Goal: Transaction & Acquisition: Book appointment/travel/reservation

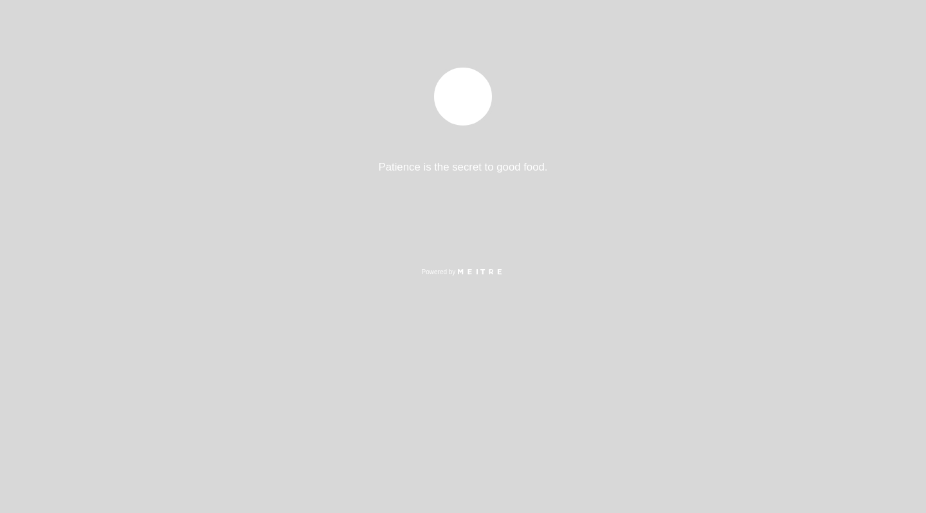
select select "es"
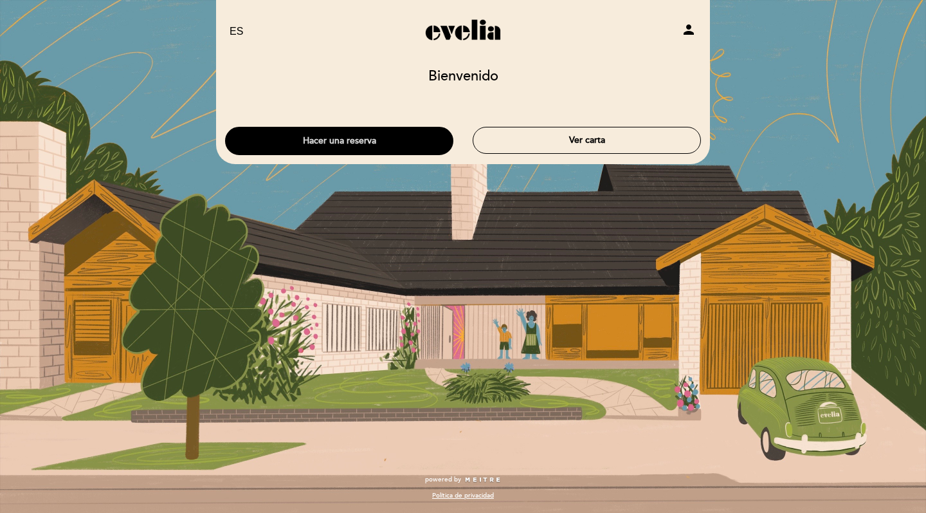
click at [338, 154] on button "Hacer una reserva" at bounding box center [339, 141] width 228 height 28
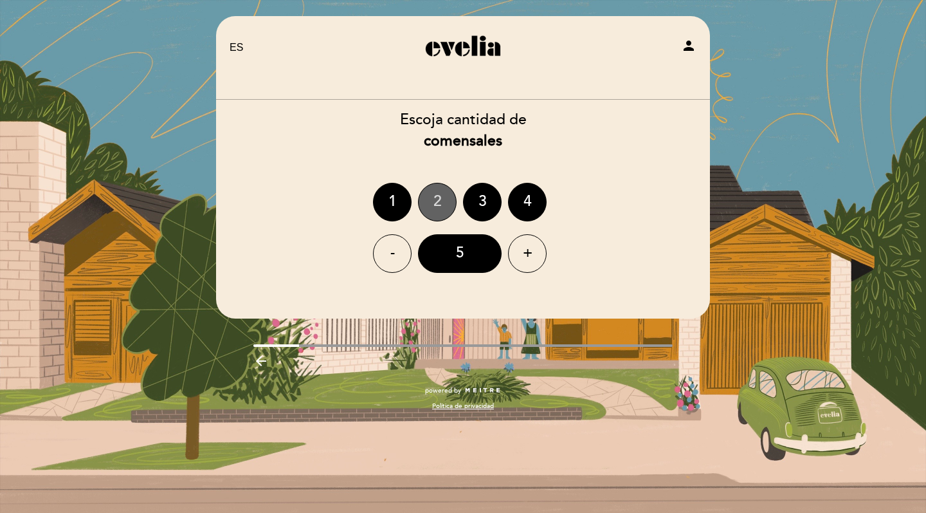
click at [431, 204] on div "2" at bounding box center [437, 202] width 39 height 39
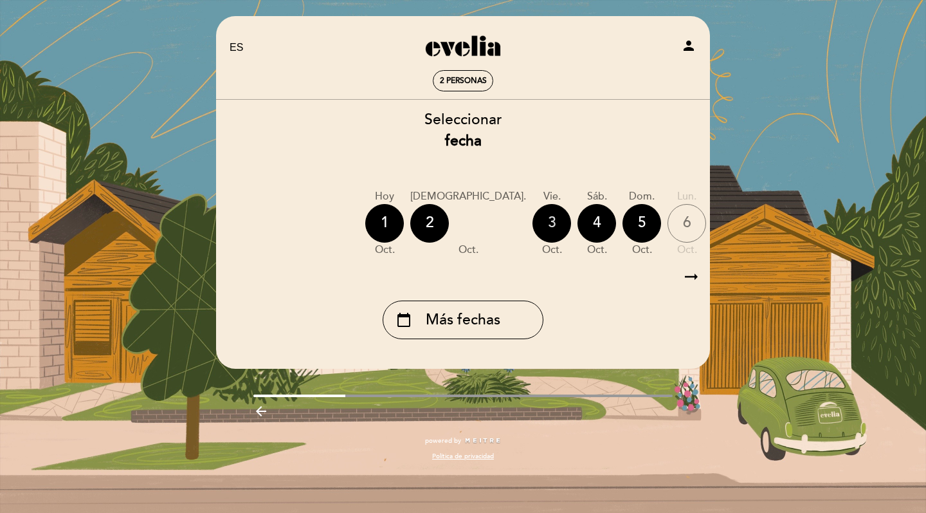
click at [533, 219] on div "3" at bounding box center [552, 223] width 39 height 39
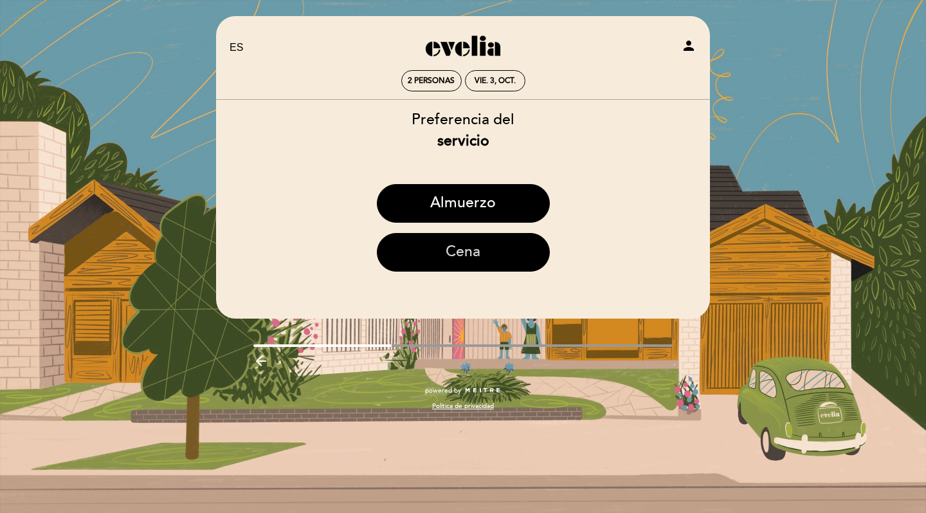
click at [443, 255] on button "Cena" at bounding box center [463, 252] width 173 height 39
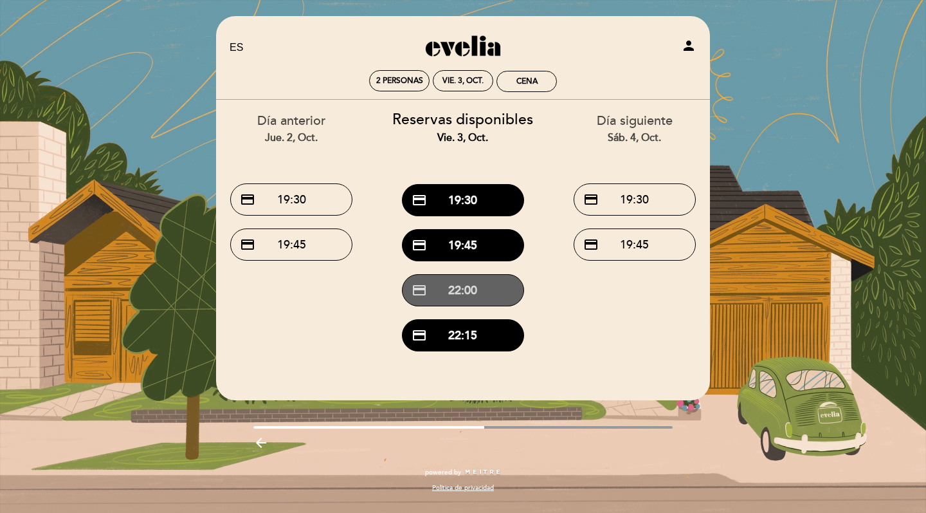
click at [453, 292] on button "credit_card 22:00" at bounding box center [463, 290] width 122 height 32
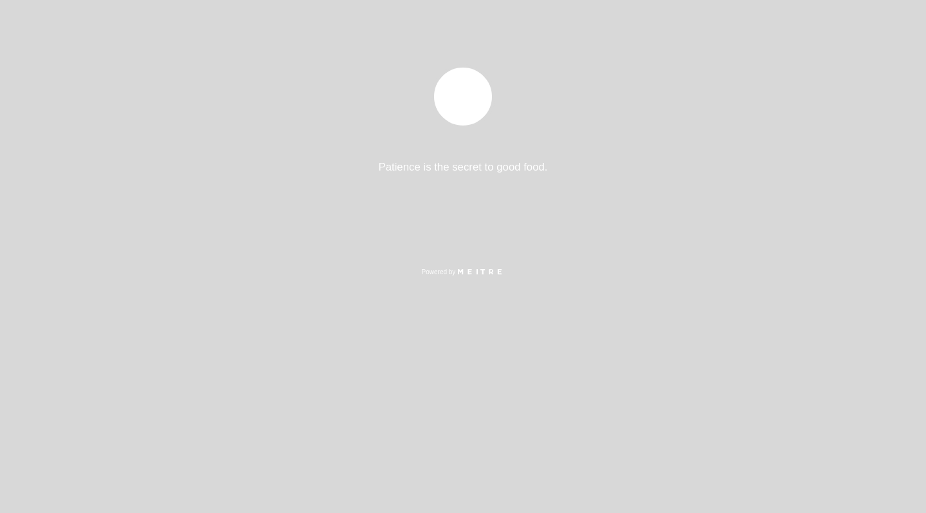
select select "es"
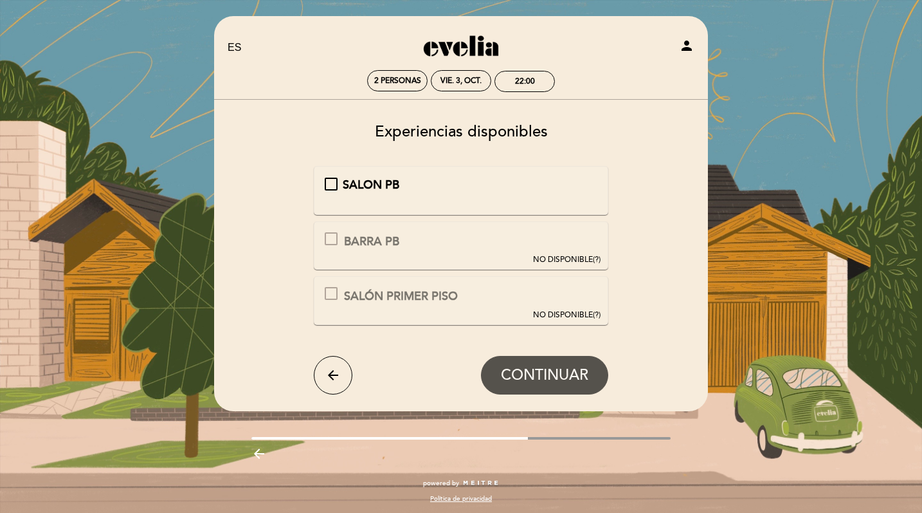
click at [456, 174] on div "SALON PB" at bounding box center [461, 190] width 295 height 49
click at [349, 181] on span "SALON PB" at bounding box center [371, 185] width 57 height 14
click at [513, 381] on span "CONTINUAR" at bounding box center [544, 375] width 87 height 18
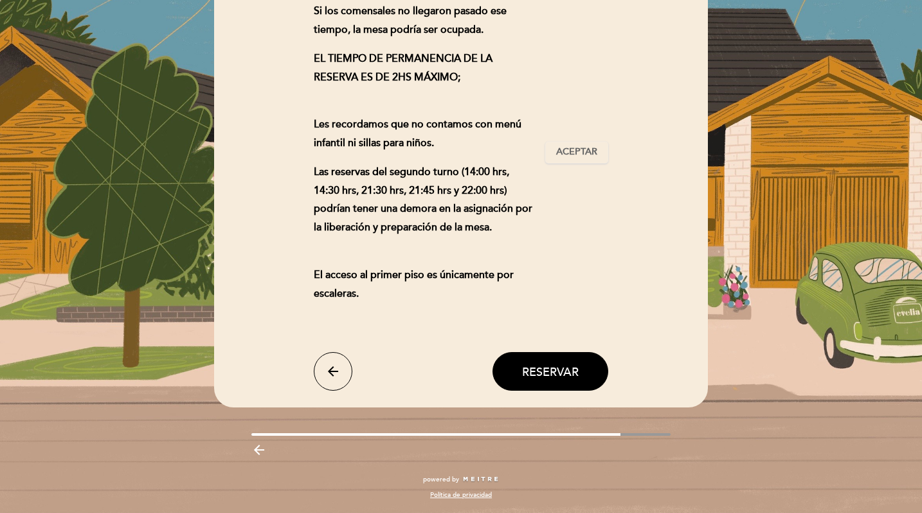
scroll to position [201, 0]
click at [513, 381] on button "Reservar" at bounding box center [551, 371] width 116 height 39
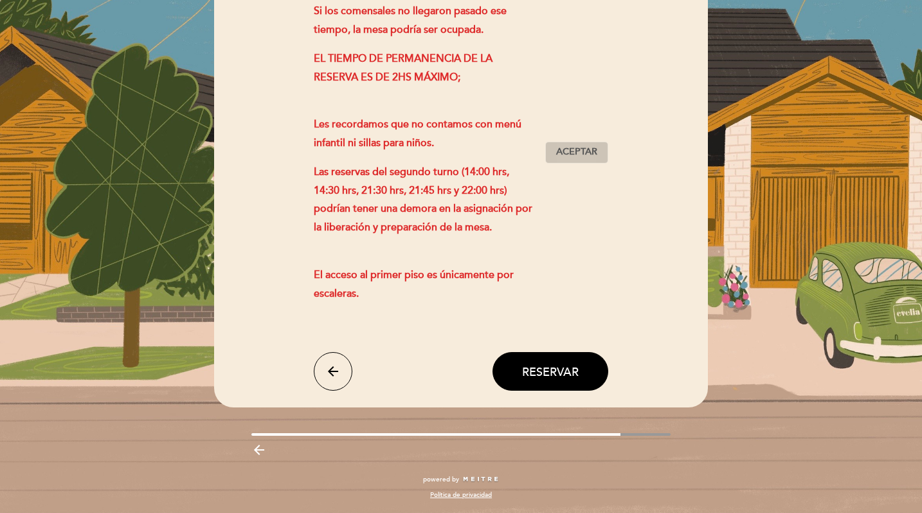
click at [589, 152] on span "Aceptar" at bounding box center [576, 152] width 41 height 14
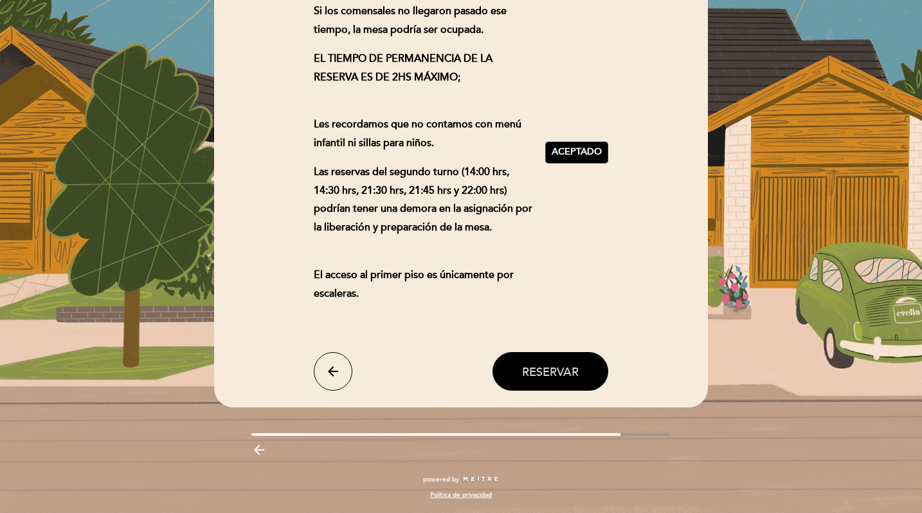
click at [531, 378] on span "Reservar" at bounding box center [550, 371] width 57 height 14
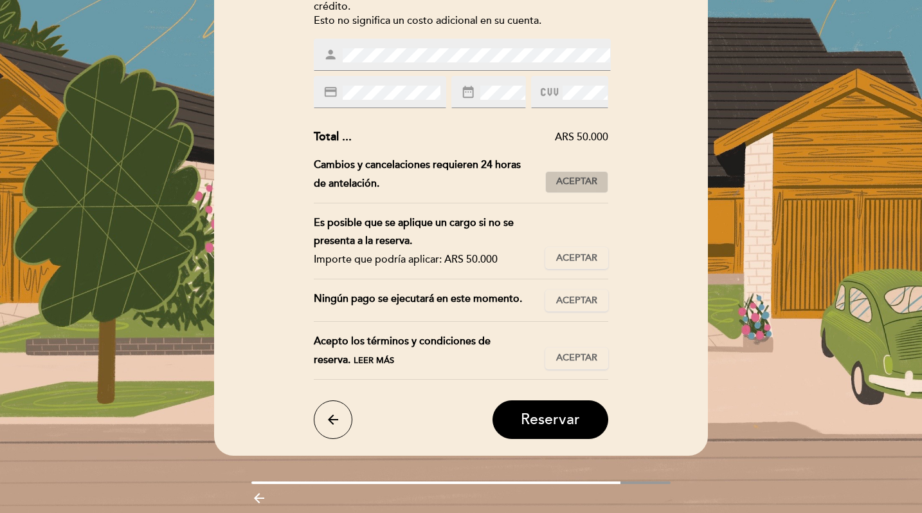
scroll to position [205, 0]
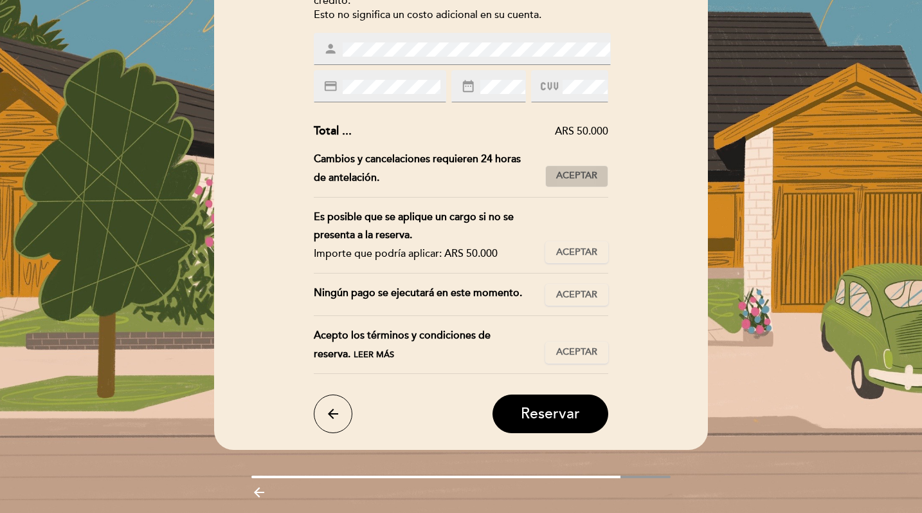
click at [583, 165] on button "Aceptar Aceptado" at bounding box center [576, 176] width 63 height 22
click at [565, 248] on span "Aceptar" at bounding box center [576, 253] width 41 height 14
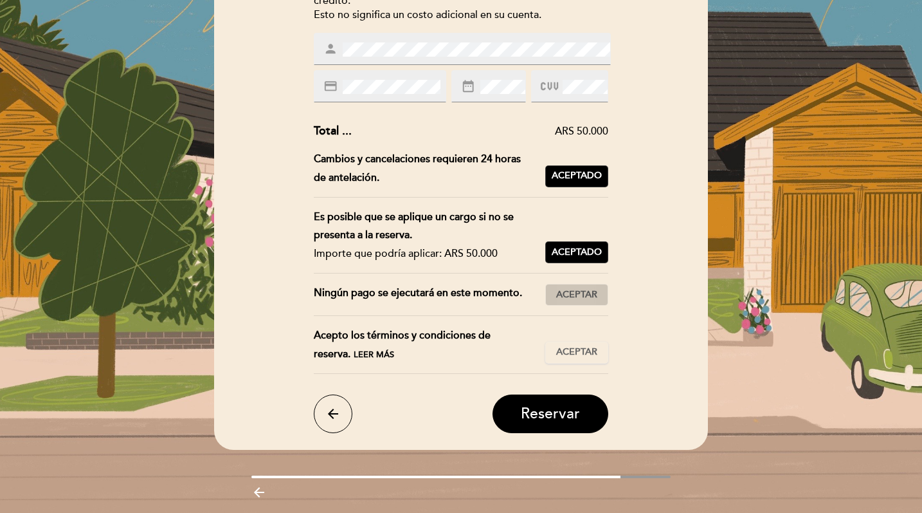
click at [565, 298] on span "Aceptar" at bounding box center [576, 295] width 41 height 14
click at [561, 351] on button "Aceptar Aceptado" at bounding box center [576, 353] width 63 height 22
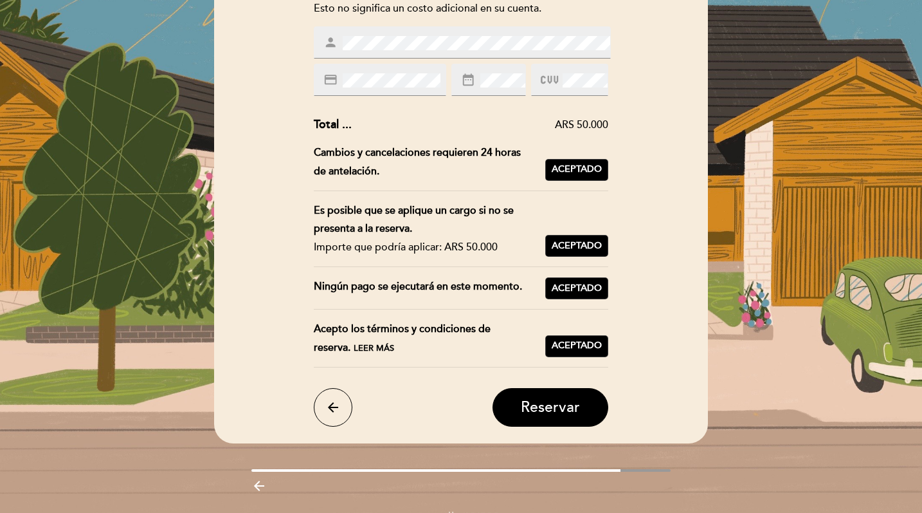
scroll to position [222, 0]
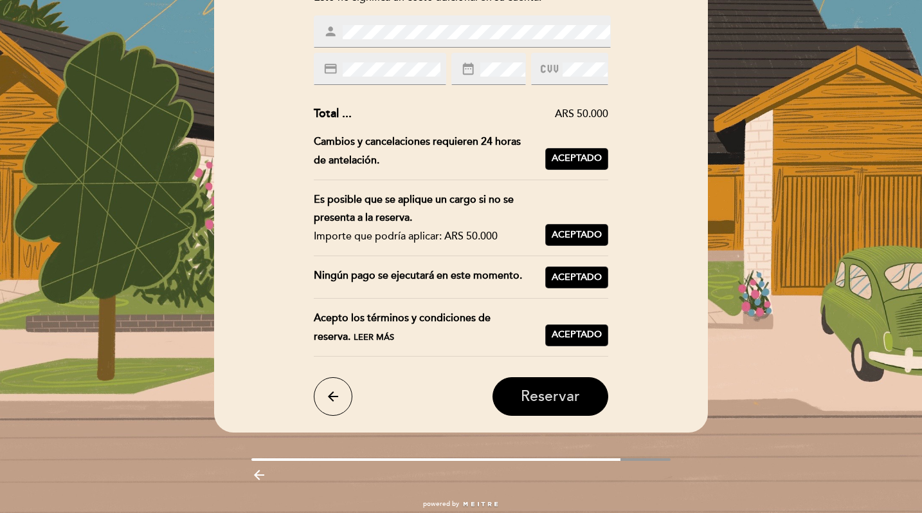
click at [545, 401] on span "Reservar" at bounding box center [550, 396] width 59 height 18
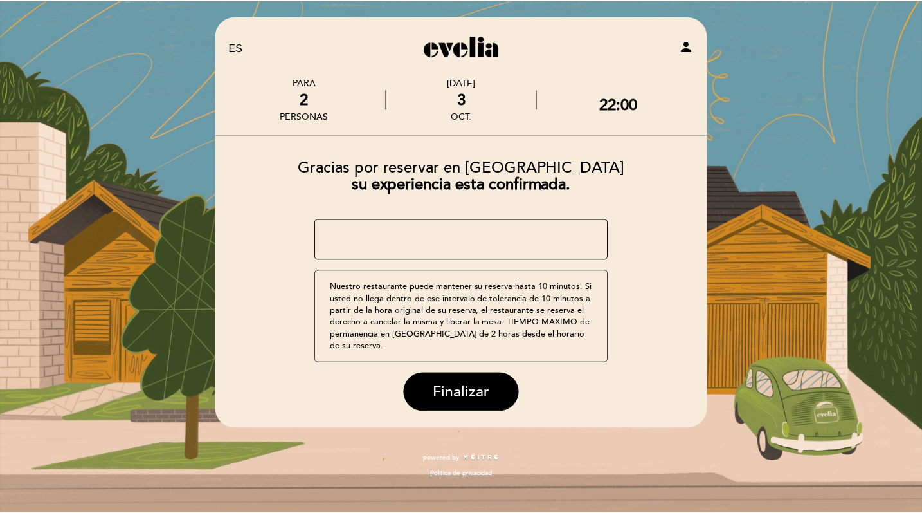
scroll to position [0, 0]
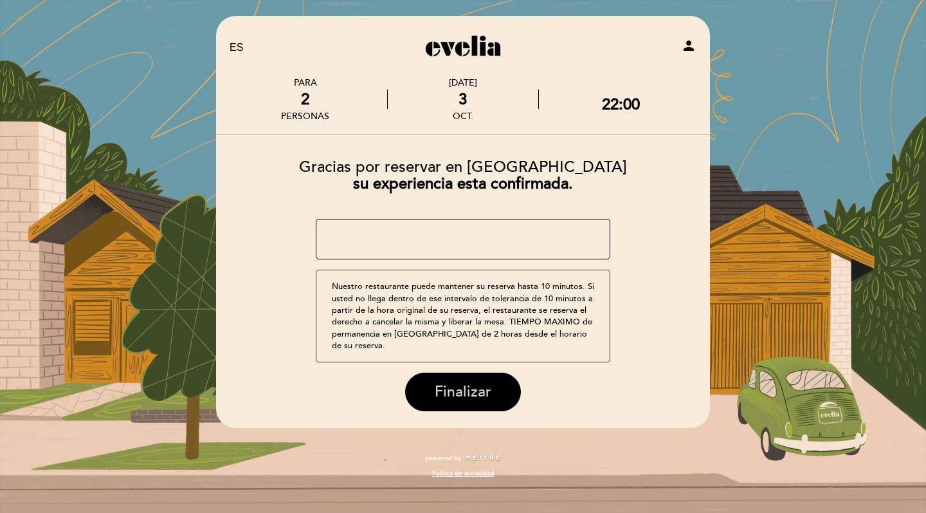
click at [480, 383] on span "Finalizar" at bounding box center [463, 392] width 57 height 18
